Goal: Task Accomplishment & Management: Complete application form

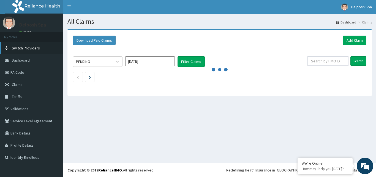
click at [30, 45] on link "Switch Providers" at bounding box center [31, 48] width 63 height 12
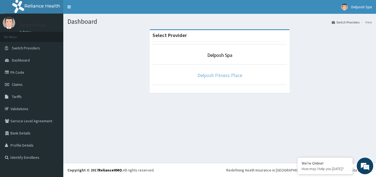
click at [206, 74] on link "Delposh Fitness Place" at bounding box center [219, 75] width 45 height 6
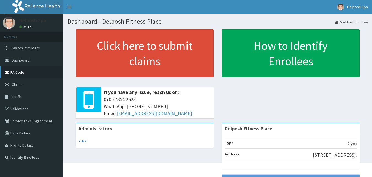
click at [25, 72] on link "PA Code" at bounding box center [31, 72] width 63 height 12
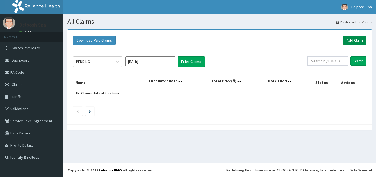
click at [350, 42] on link "Add Claim" at bounding box center [354, 40] width 23 height 9
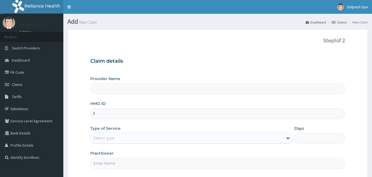
type input "fs"
type input "Delposh Fitness Place"
type input "1"
type input "f"
type input "FSG/10012/A"
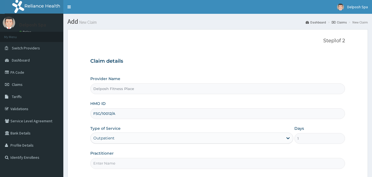
click at [125, 165] on input "Practitioner" at bounding box center [217, 163] width 255 height 11
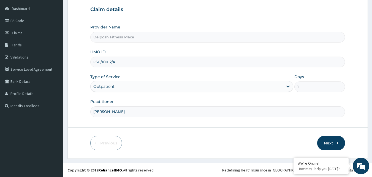
type input "CHINGY"
click at [330, 146] on button "Next" at bounding box center [331, 143] width 28 height 14
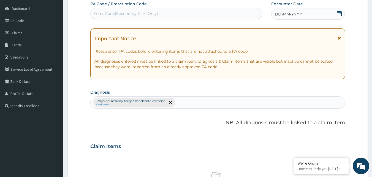
click at [139, 13] on div "Enter Code(Secondary Care Only)" at bounding box center [125, 14] width 65 height 6
paste input "PA/34911D"
type input "PA/34911D"
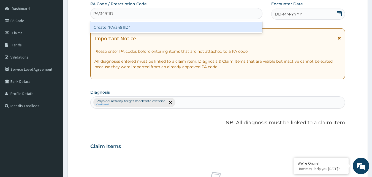
click at [139, 27] on div "Create "PA/34911D"" at bounding box center [176, 27] width 172 height 10
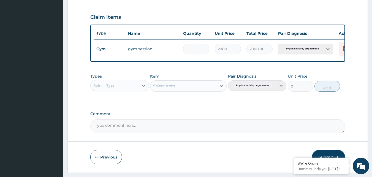
scroll to position [186, 0]
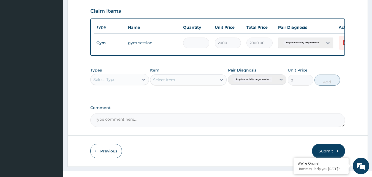
click at [321, 151] on button "Submit" at bounding box center [328, 150] width 33 height 14
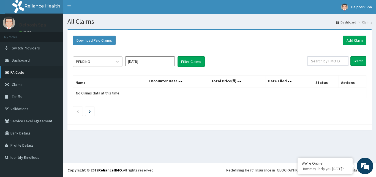
click at [33, 72] on link "PA Code" at bounding box center [31, 72] width 63 height 12
